Goal: Task Accomplishment & Management: Complete application form

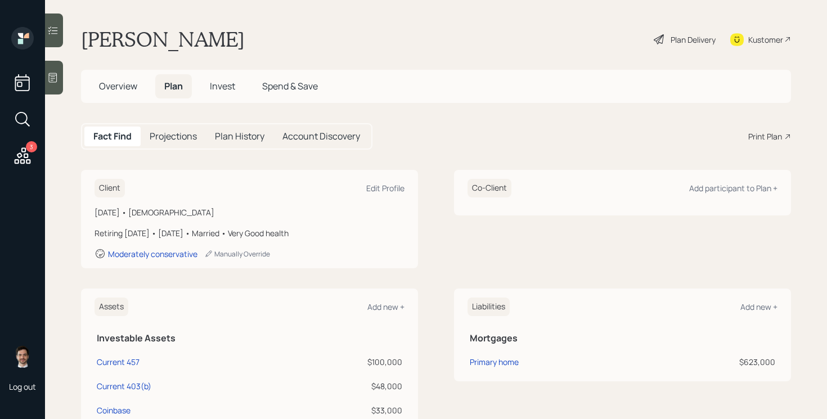
scroll to position [134, 0]
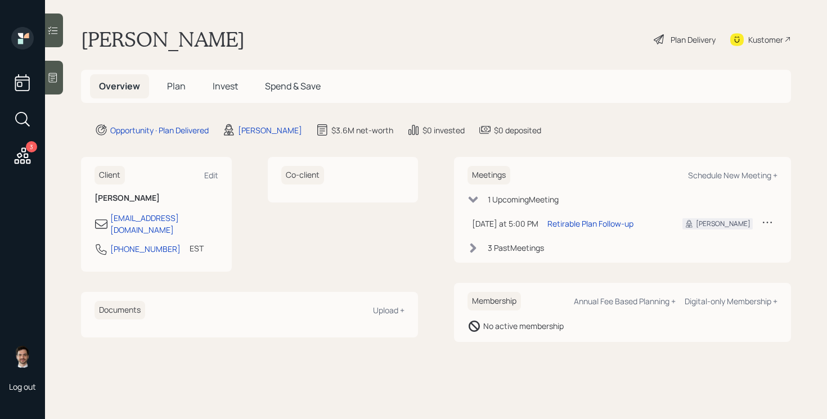
click at [179, 92] on span "Plan" at bounding box center [176, 86] width 19 height 12
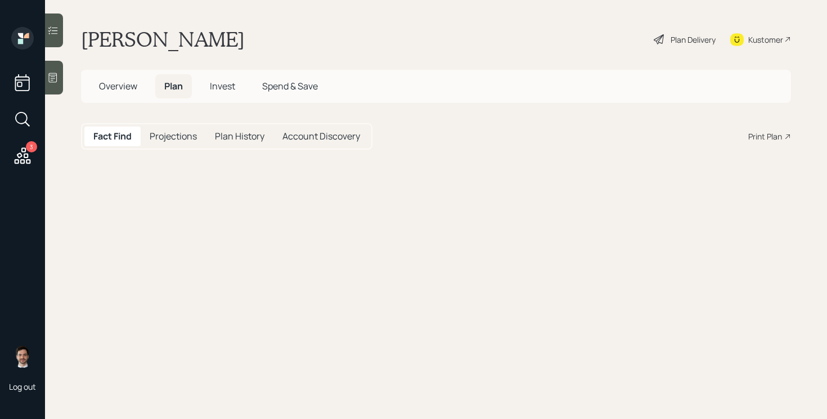
click at [178, 91] on span "Plan" at bounding box center [173, 86] width 19 height 12
